Goal: Find specific page/section: Find specific page/section

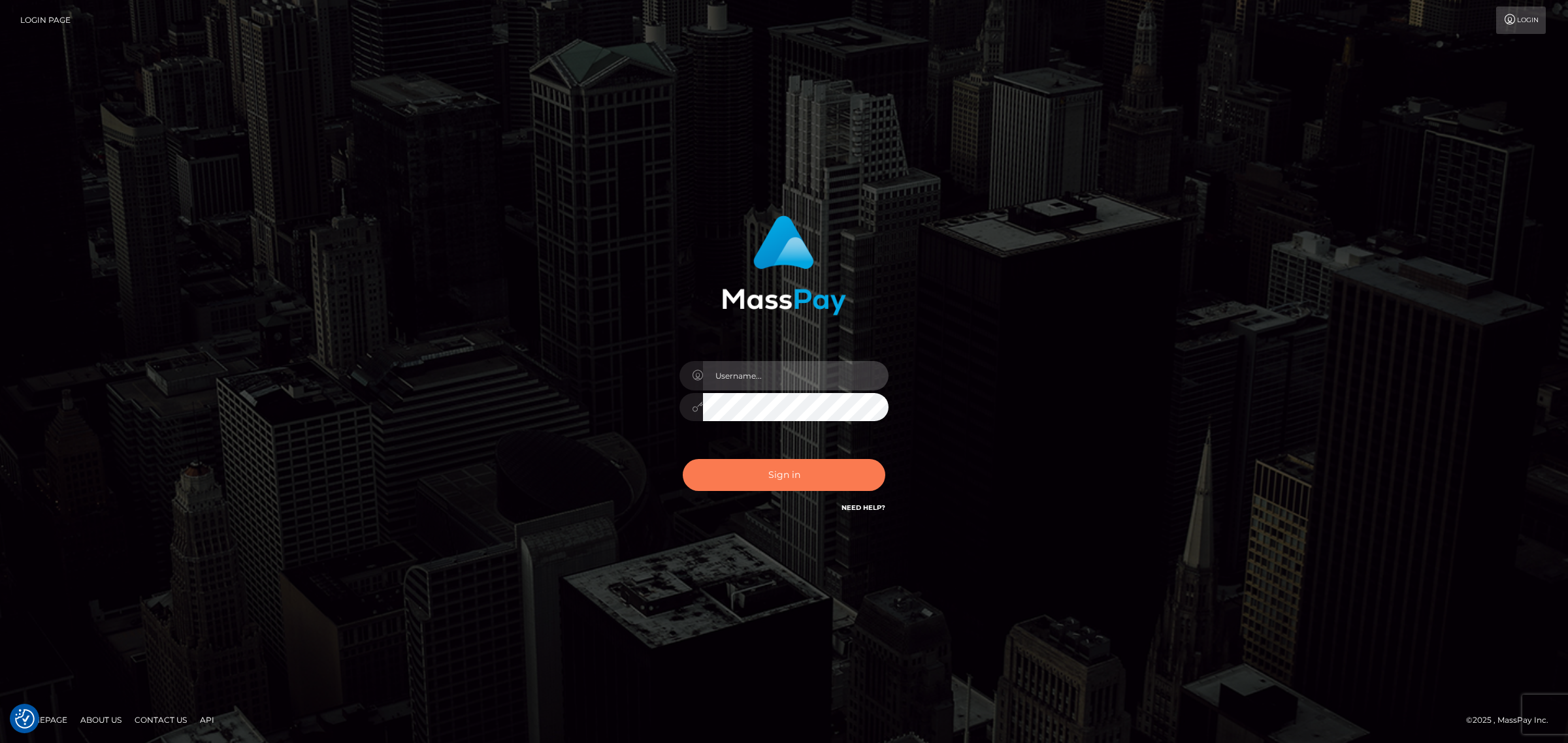
type input "Melanie.levarti"
click at [779, 474] on button "Sign in" at bounding box center [784, 474] width 203 height 32
type input "Melanie.levarti"
click at [734, 474] on button "Sign in" at bounding box center [784, 474] width 203 height 32
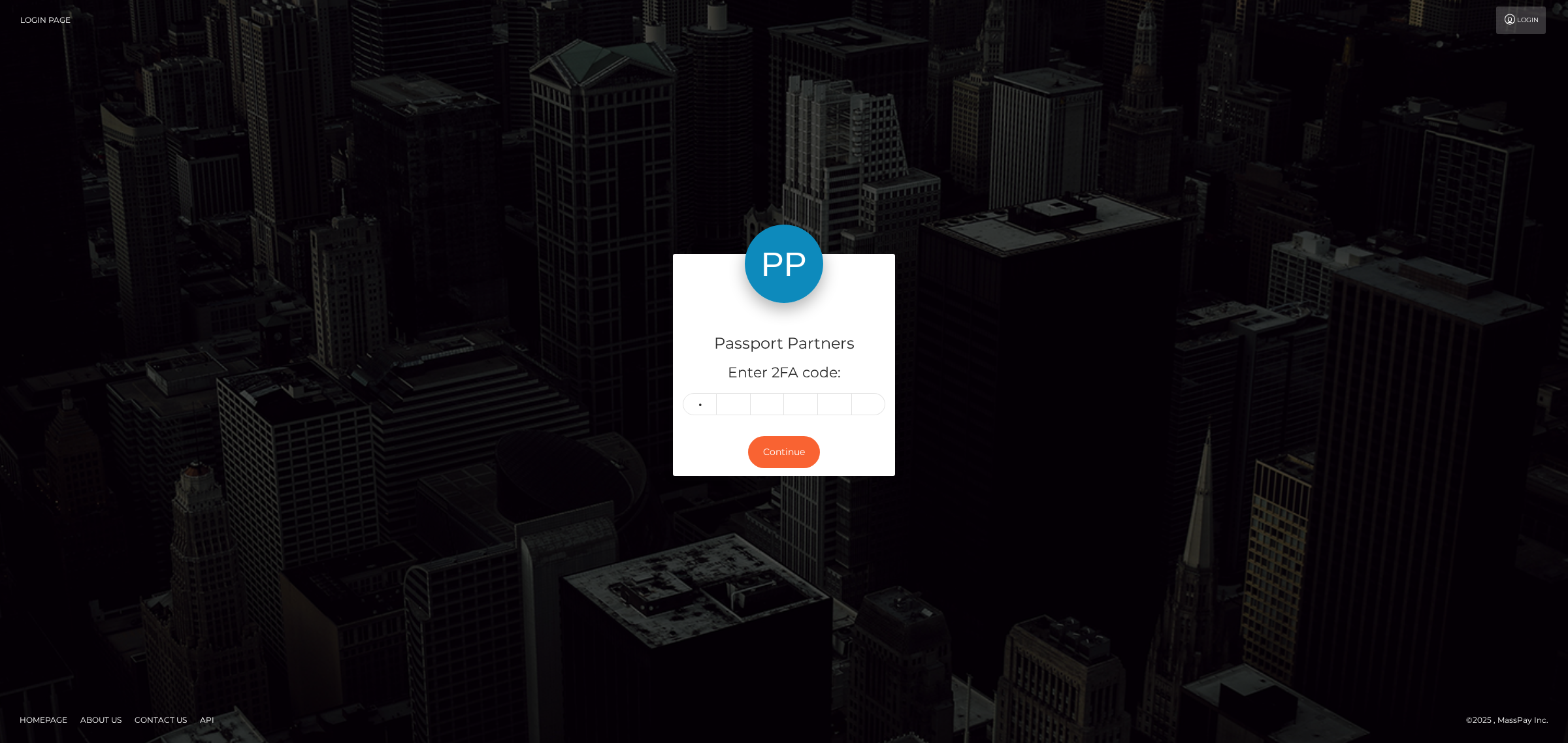
type input "1"
type input "4"
type input "6"
type input "7"
type input "4"
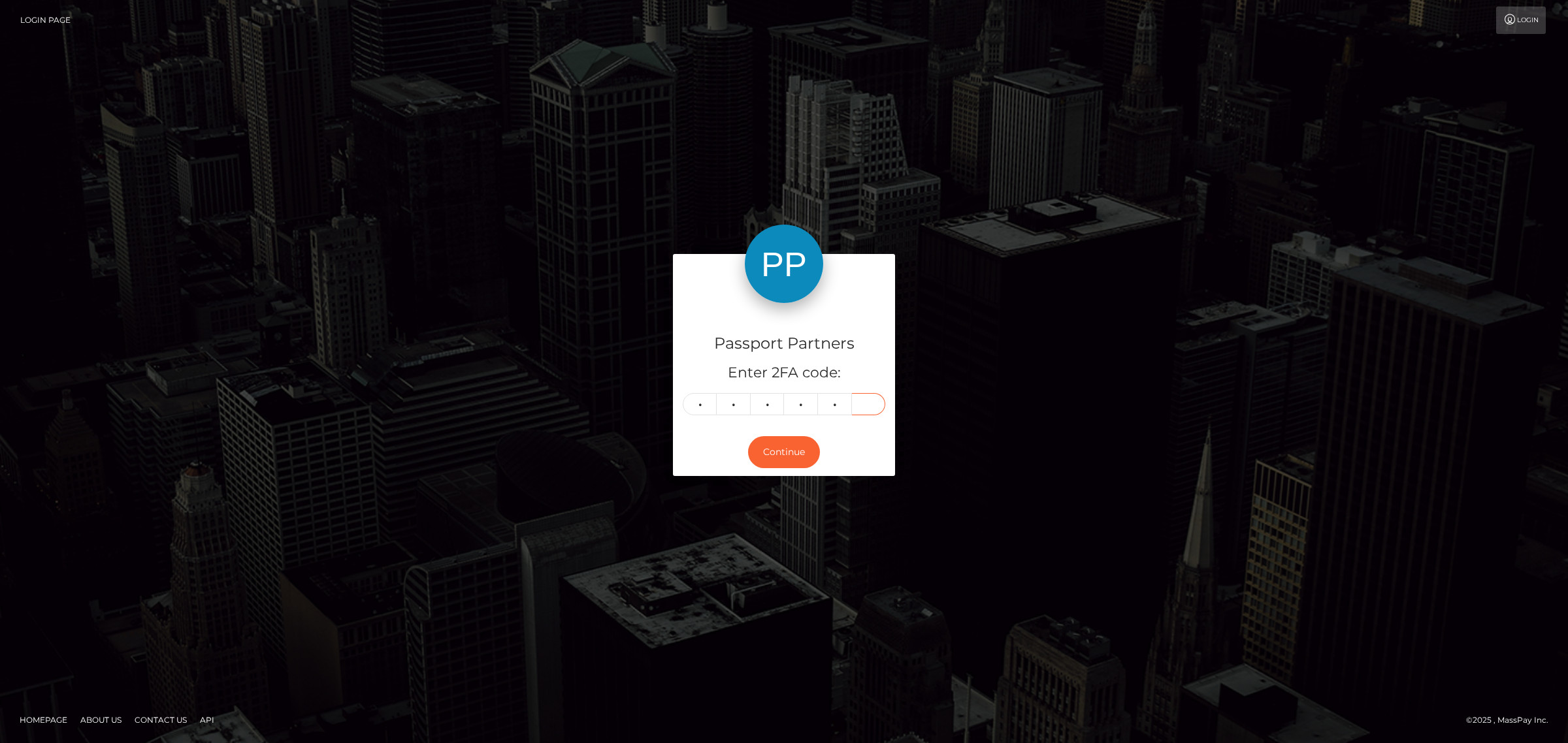
type input "0"
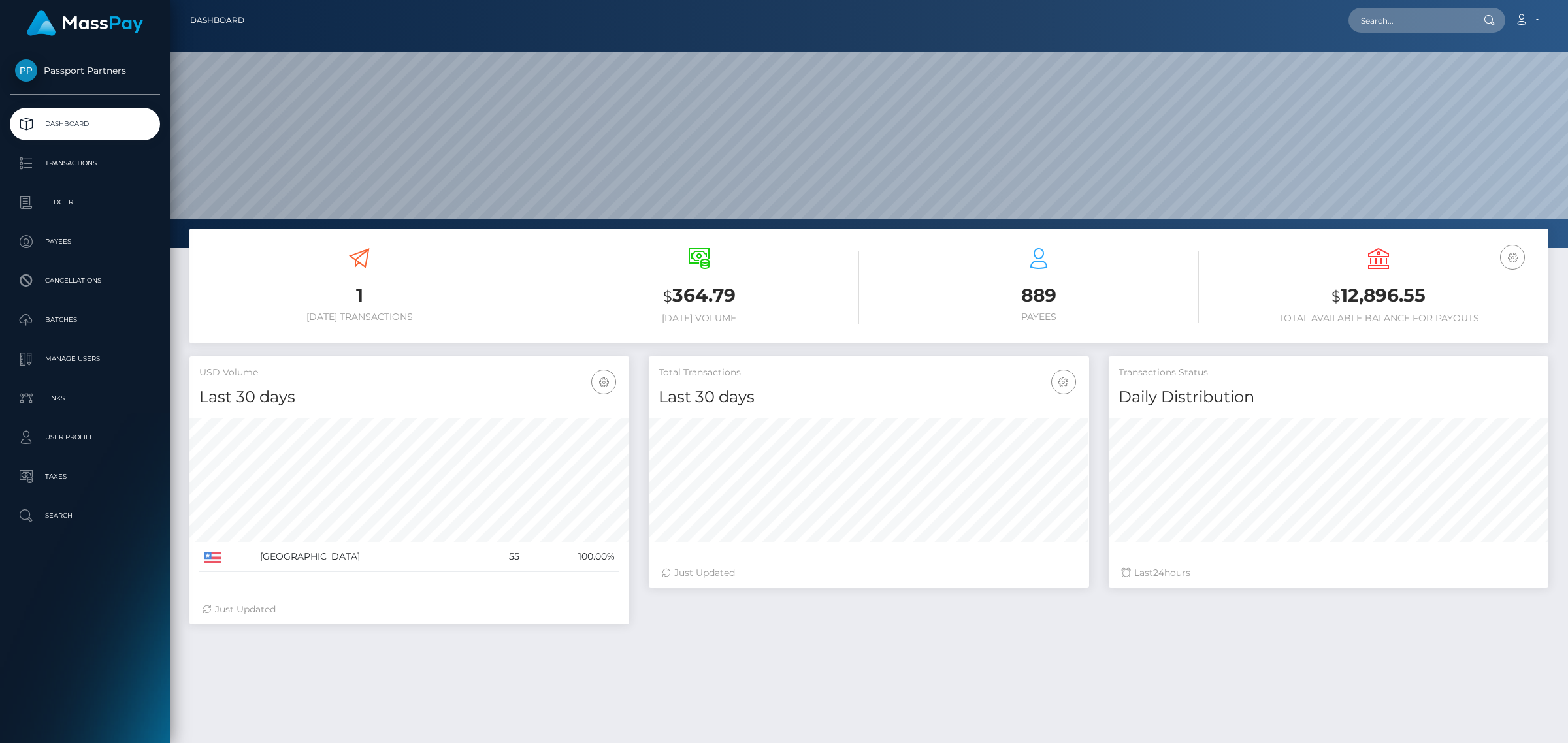
scroll to position [231, 439]
click at [76, 317] on p "Batches" at bounding box center [84, 320] width 140 height 19
